Goal: Check status: Check status

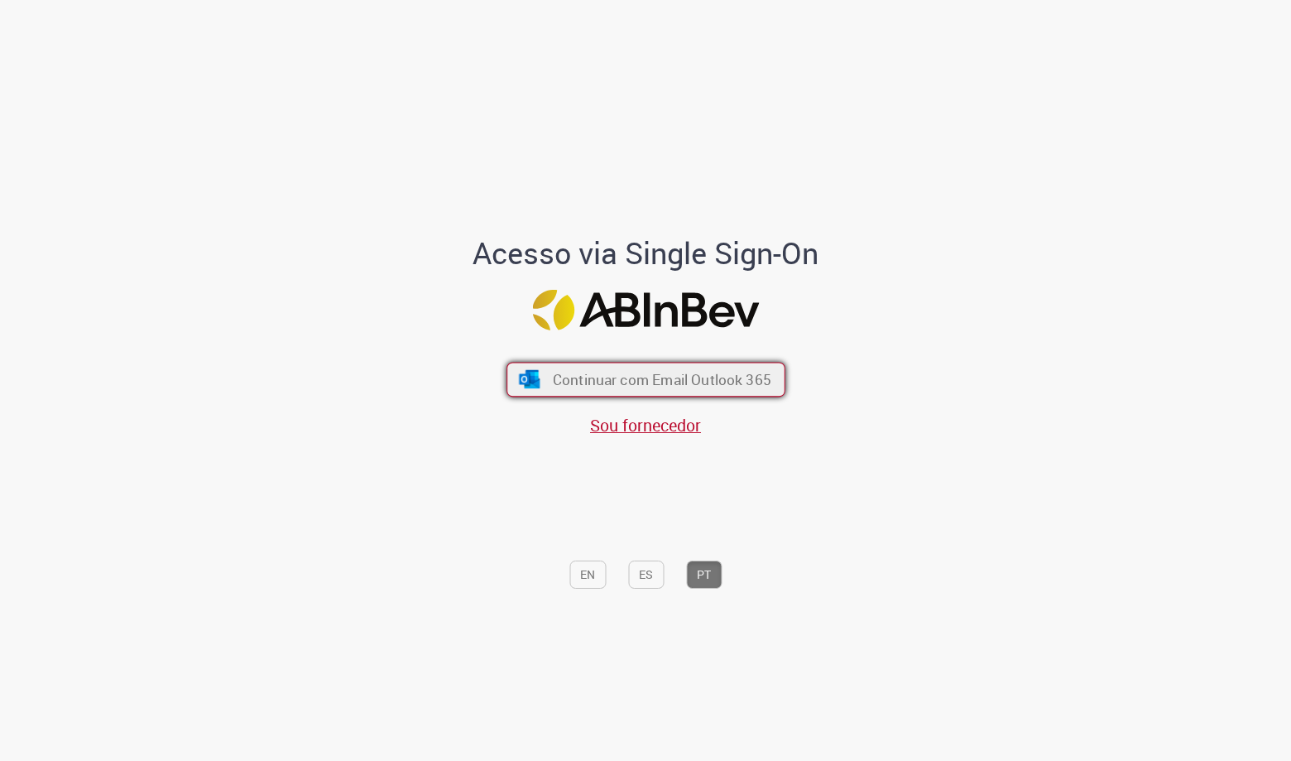
click at [705, 390] on button "Continuar com Email Outlook 365" at bounding box center [645, 379] width 279 height 35
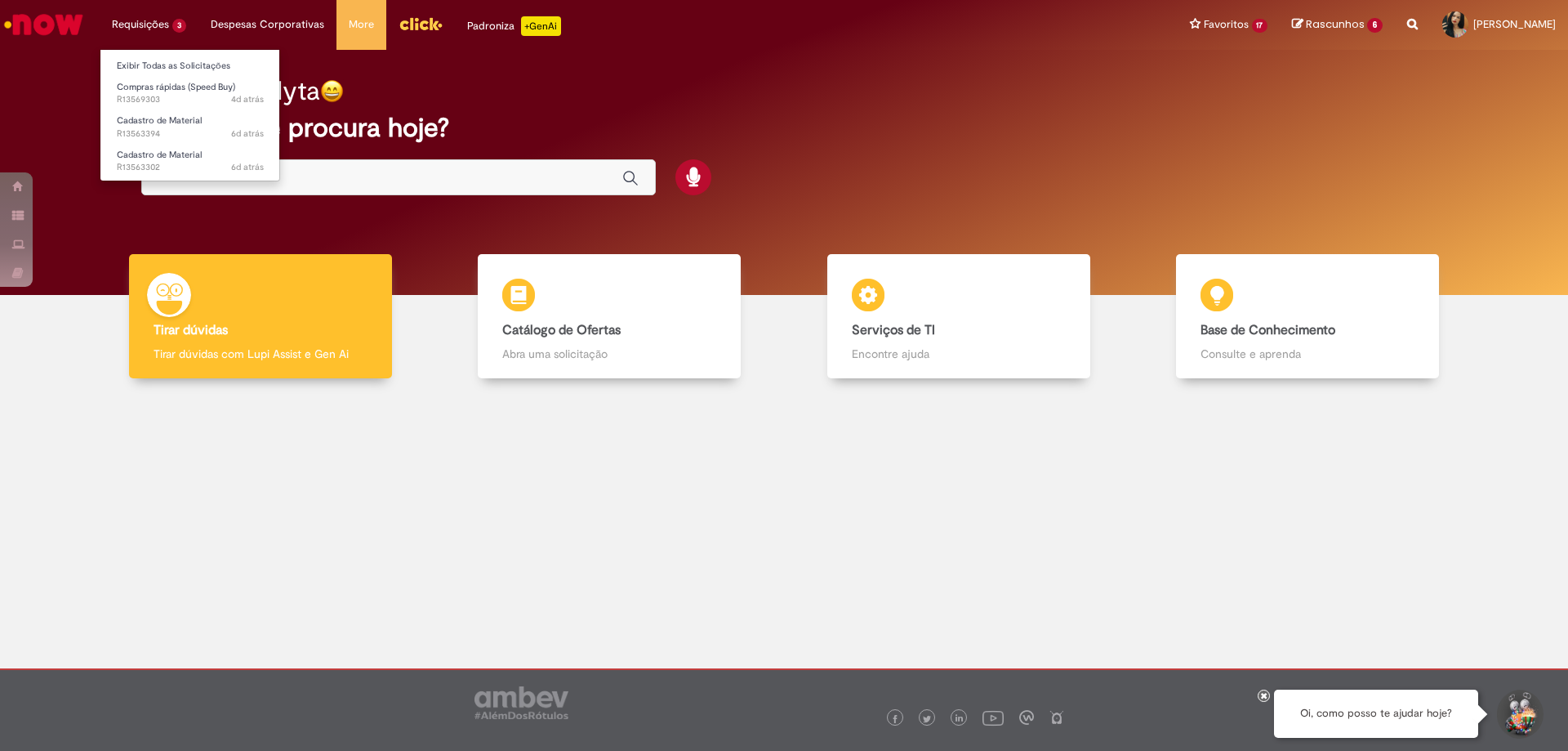
click at [130, 3] on li "Requisições 3 Exibir Todas as Solicitações Compras rápidas (Speed Buy) 4d atrás…" at bounding box center [149, 25] width 99 height 49
click at [158, 63] on link "Exibir Todas as Solicitações" at bounding box center [190, 66] width 180 height 18
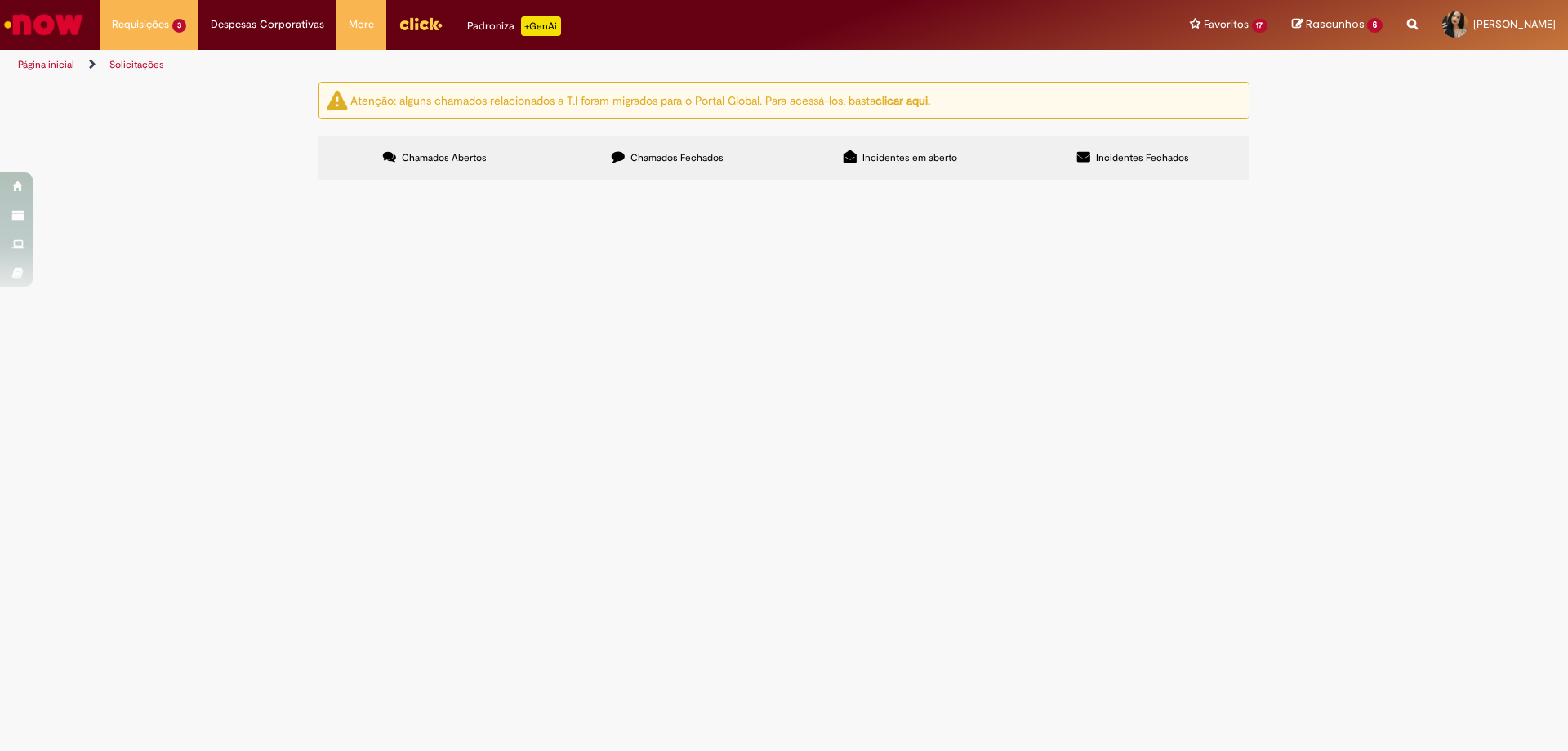
drag, startPoint x: 665, startPoint y: 284, endPoint x: 670, endPoint y: 305, distance: 21.6
click at [0, 0] on span "[PERSON_NAME] E MACACOS Insumo para fabricação interna de peças para teste em 3…" at bounding box center [0, 0] width 0 height 0
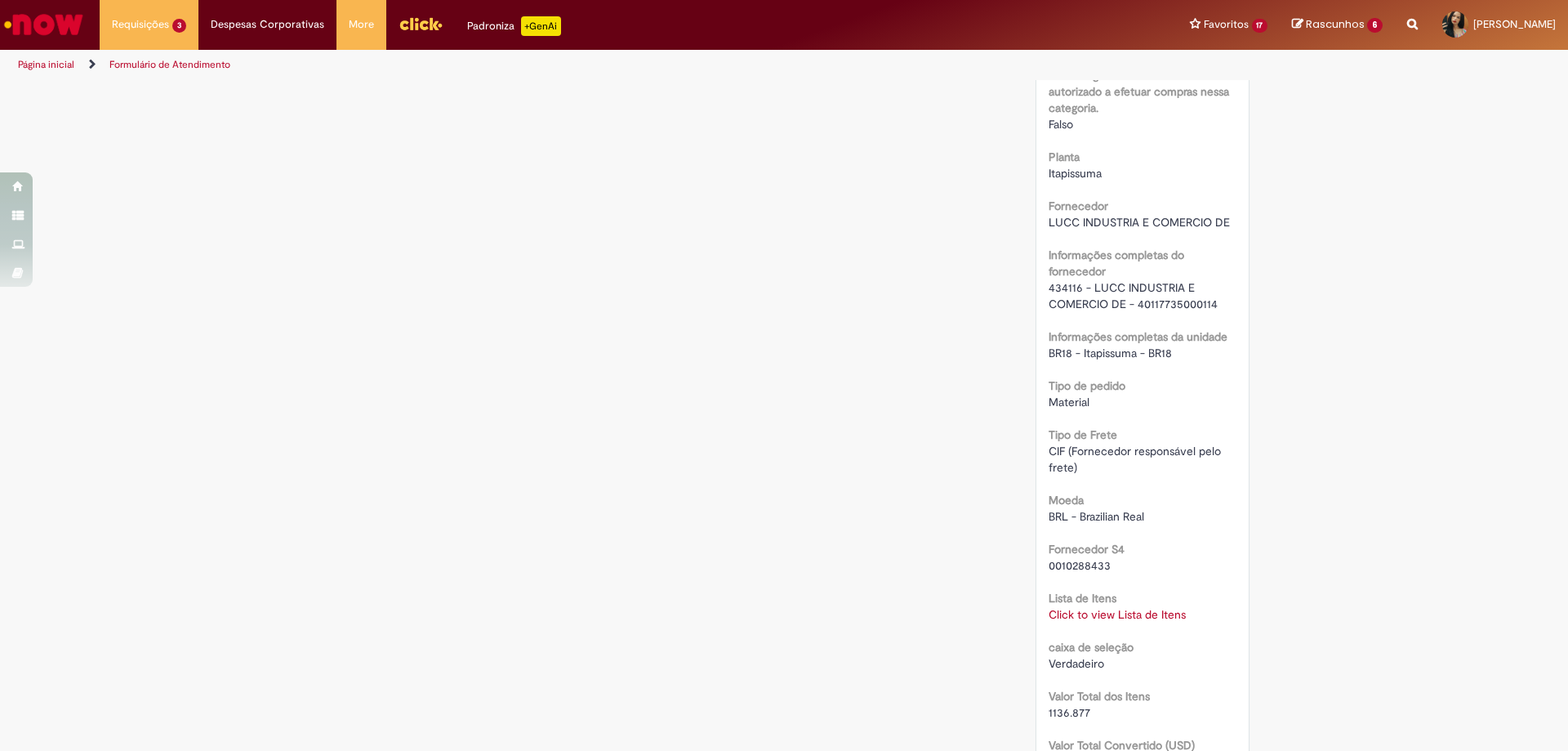
scroll to position [1307, 0]
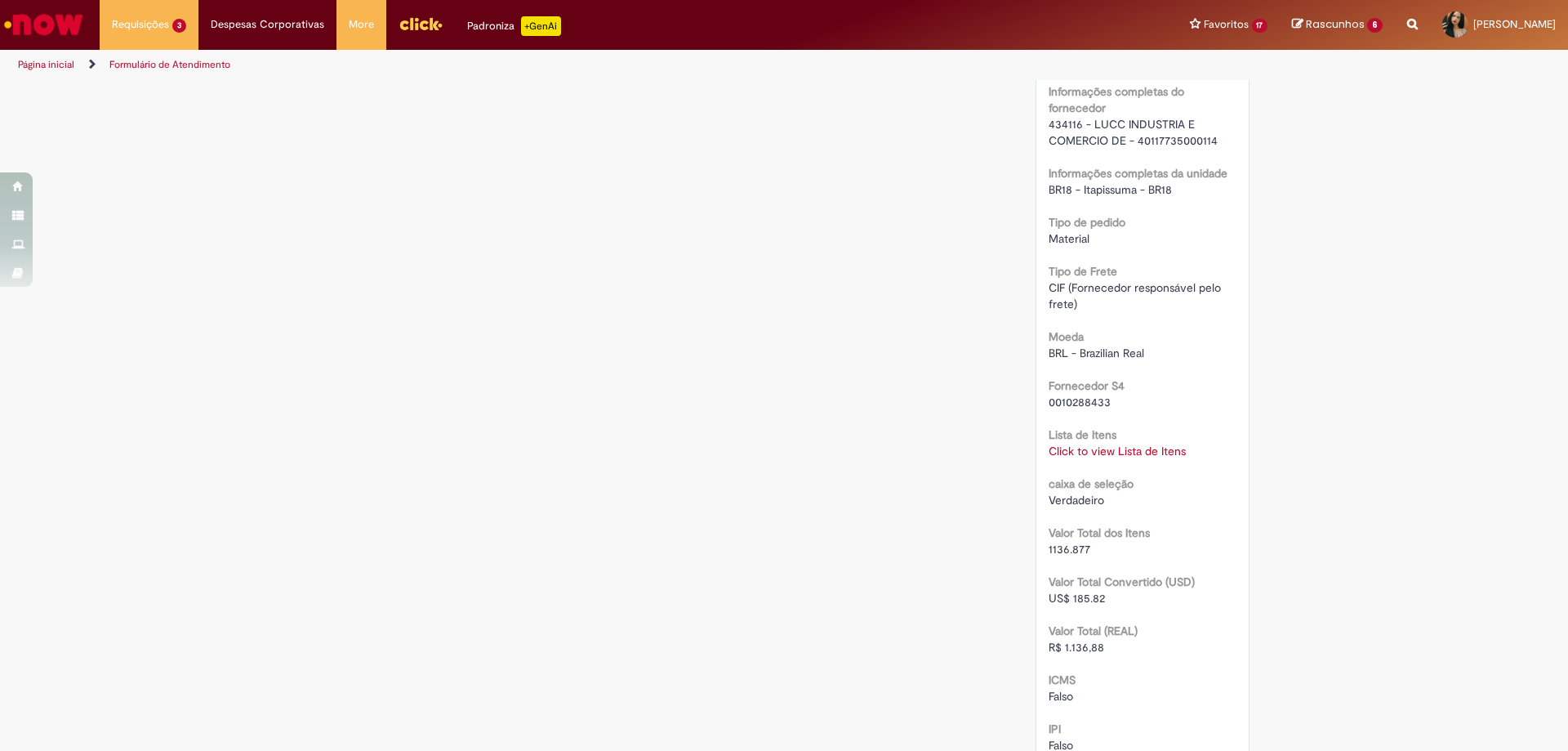
click at [1078, 452] on link "Click to view Lista de Itens" at bounding box center [1117, 450] width 137 height 15
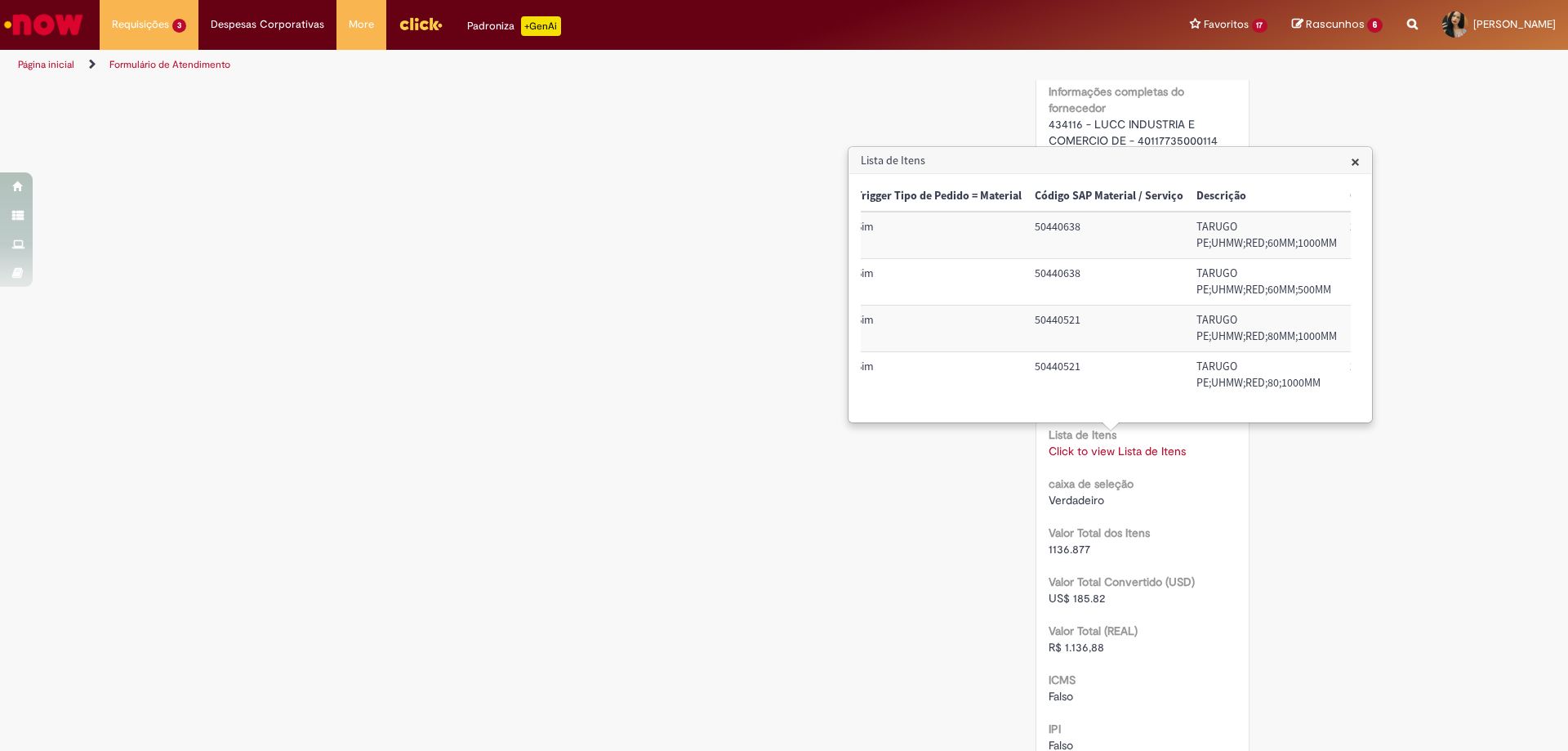
scroll to position [0, 0]
click at [550, 244] on div "Verificar Código de Barras Aguardando Aprovação Aguardando atendimento Em andam…" at bounding box center [784, 122] width 955 height 2695
click at [642, 302] on div "Verificar Código de Barras Aguardando Aprovação Aguardando atendimento Em andam…" at bounding box center [784, 122] width 955 height 2695
click at [1273, 161] on span "×" at bounding box center [1355, 161] width 9 height 22
